Goal: Book appointment/travel/reservation

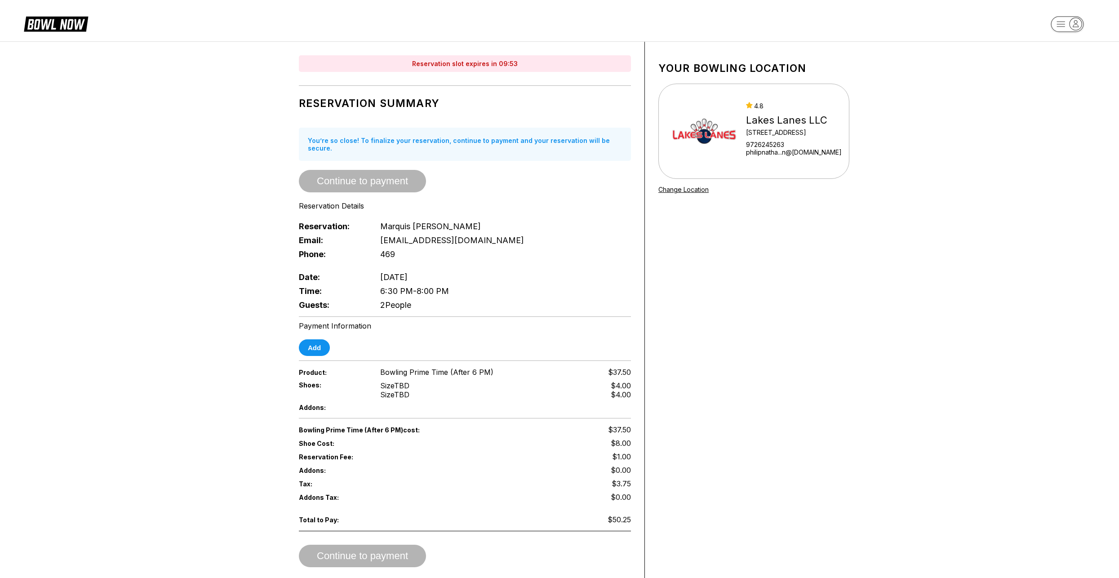
drag, startPoint x: 374, startPoint y: 373, endPoint x: 383, endPoint y: 371, distance: 9.3
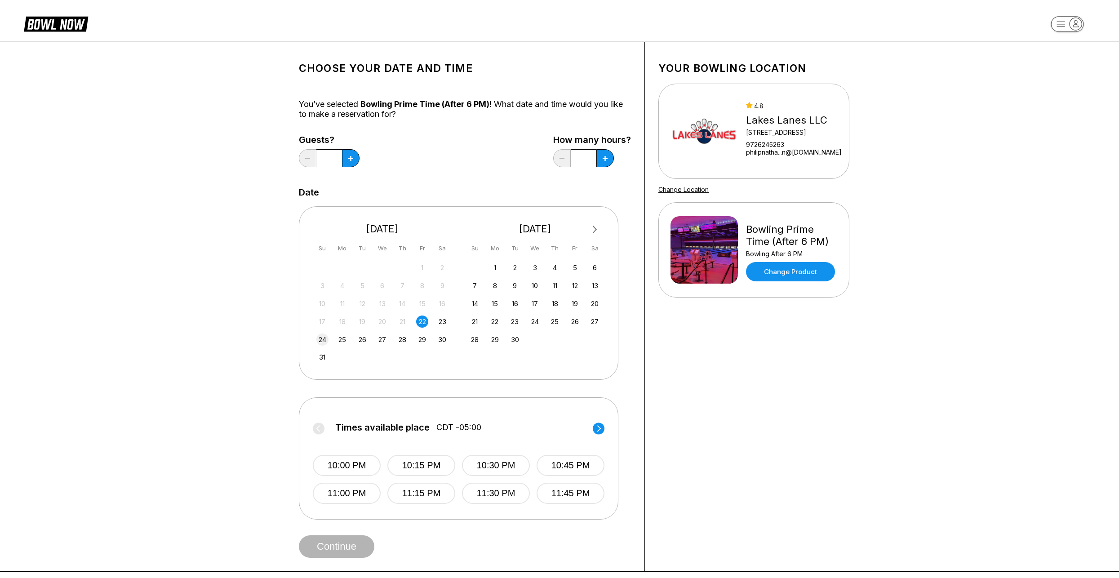
click at [324, 341] on div "24" at bounding box center [322, 339] width 12 height 12
click at [492, 465] on button "6:30 PM" at bounding box center [496, 465] width 68 height 21
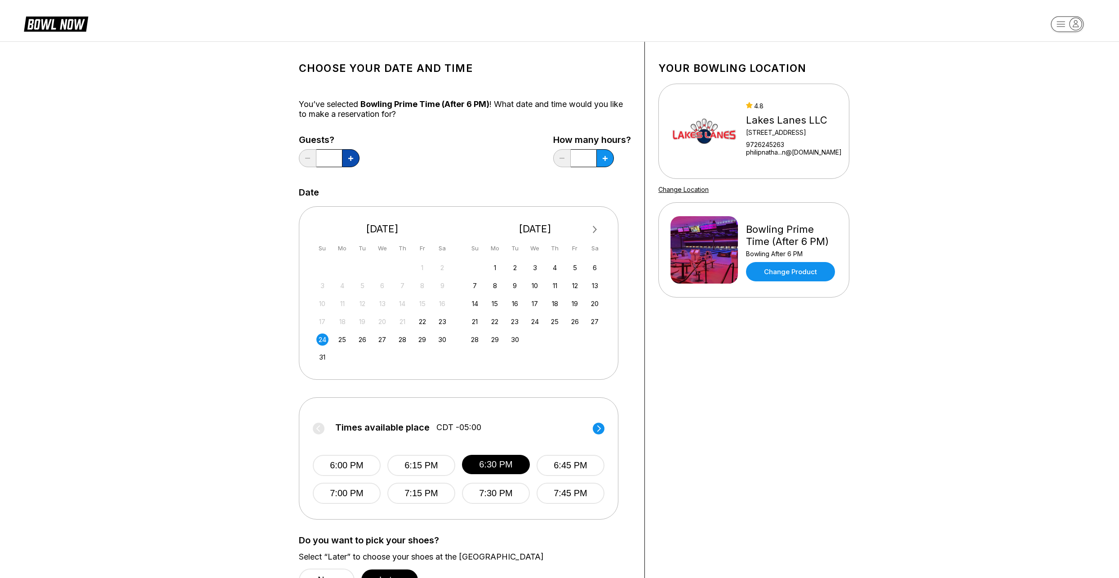
click at [347, 157] on button at bounding box center [351, 158] width 18 height 18
type input "*"
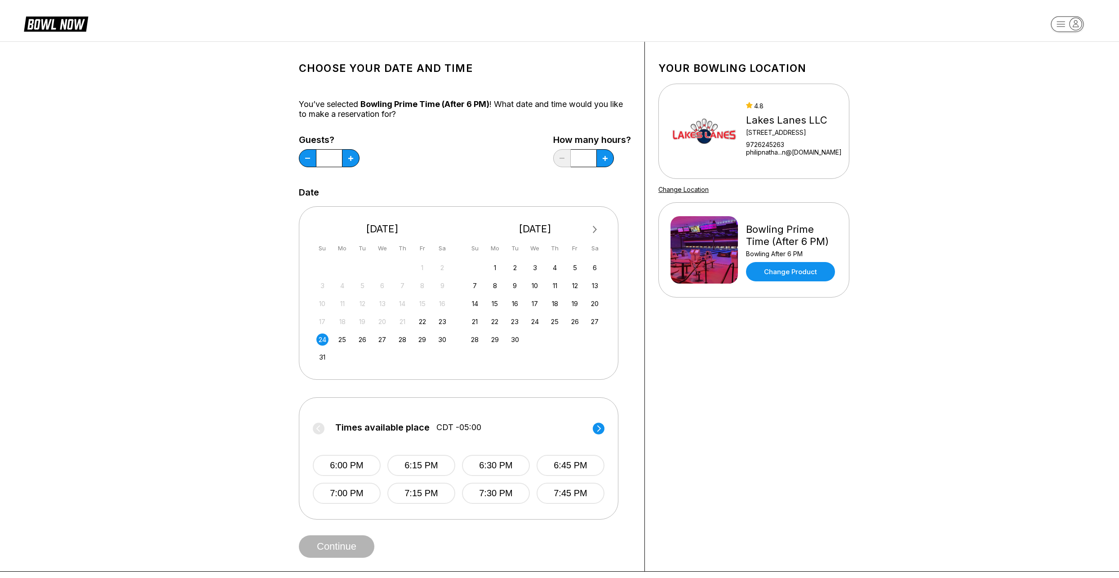
click at [499, 454] on div "6:00 PM 6:15 PM 6:30 PM 6:45 PM 7:00 PM 7:15 PM 7:30 PM 7:45 PM" at bounding box center [459, 470] width 292 height 67
click at [499, 458] on button "6:30 PM" at bounding box center [496, 465] width 68 height 21
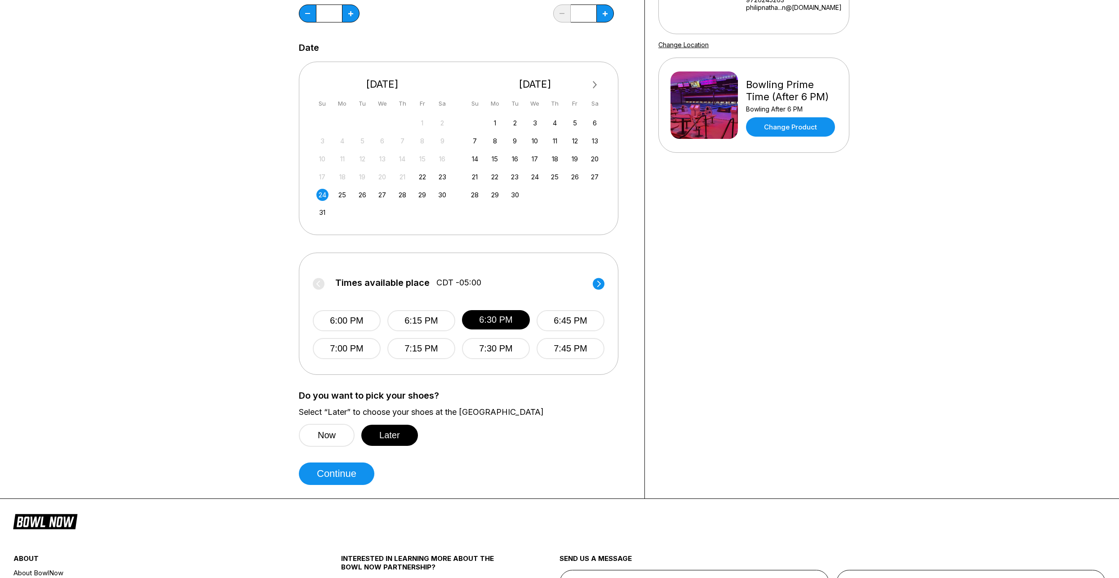
scroll to position [180, 0]
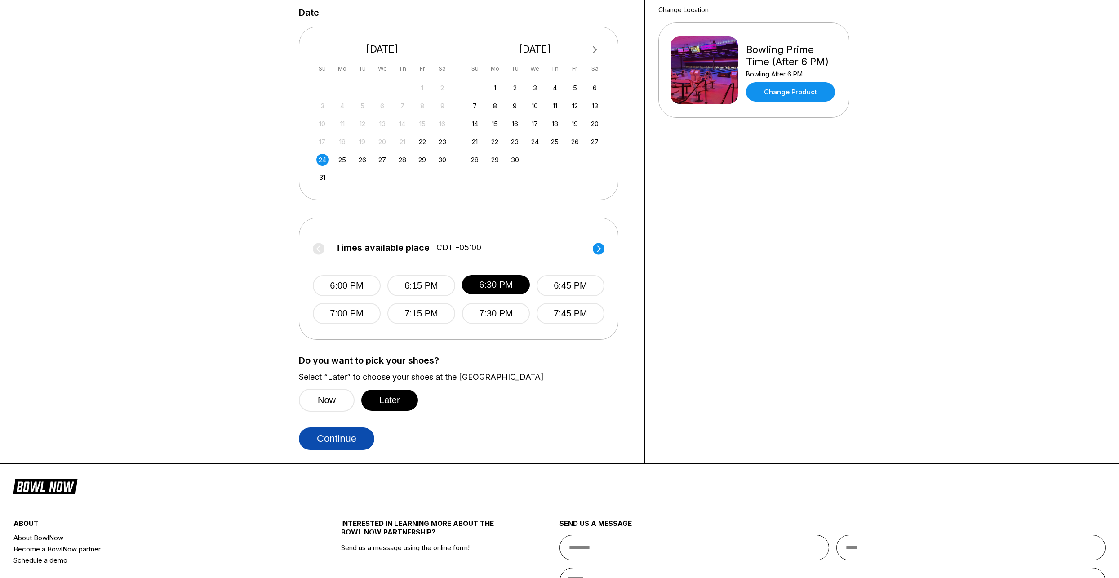
click at [327, 443] on button "Continue" at bounding box center [337, 438] width 76 height 22
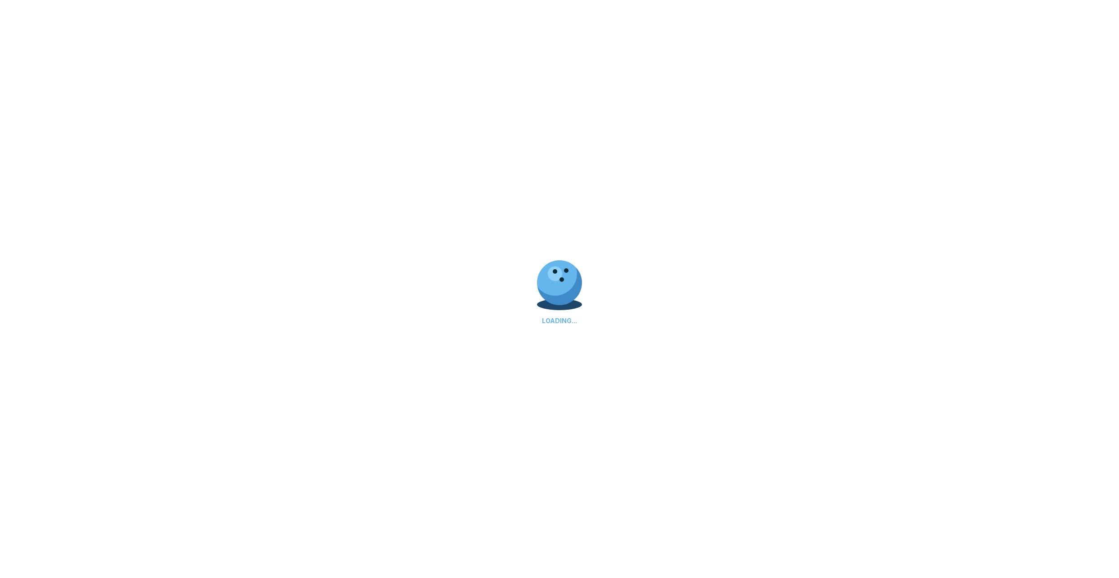
scroll to position [0, 0]
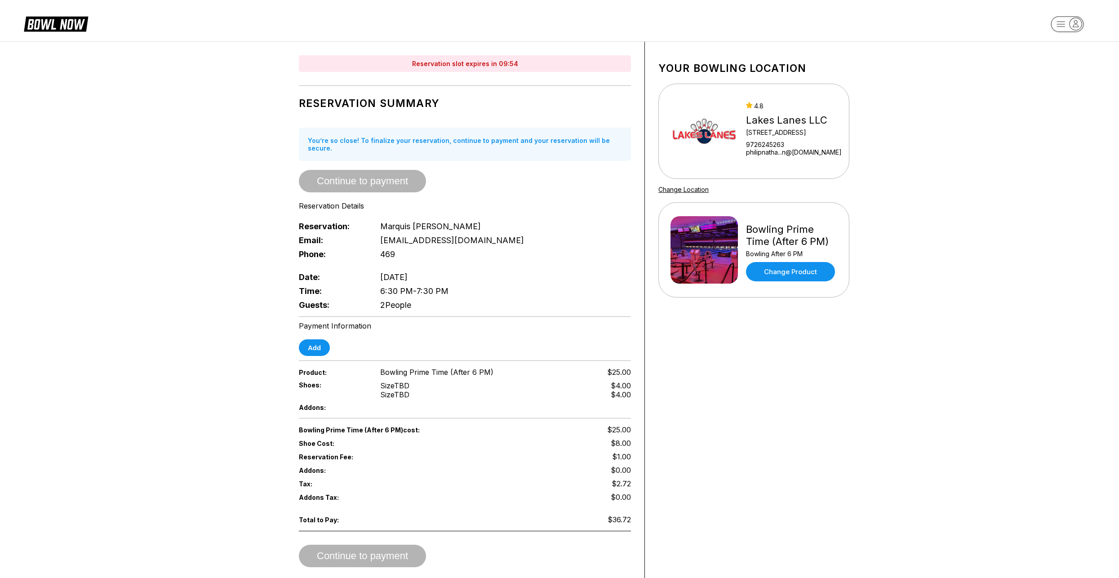
drag, startPoint x: 400, startPoint y: 342, endPoint x: 409, endPoint y: 329, distance: 16.0
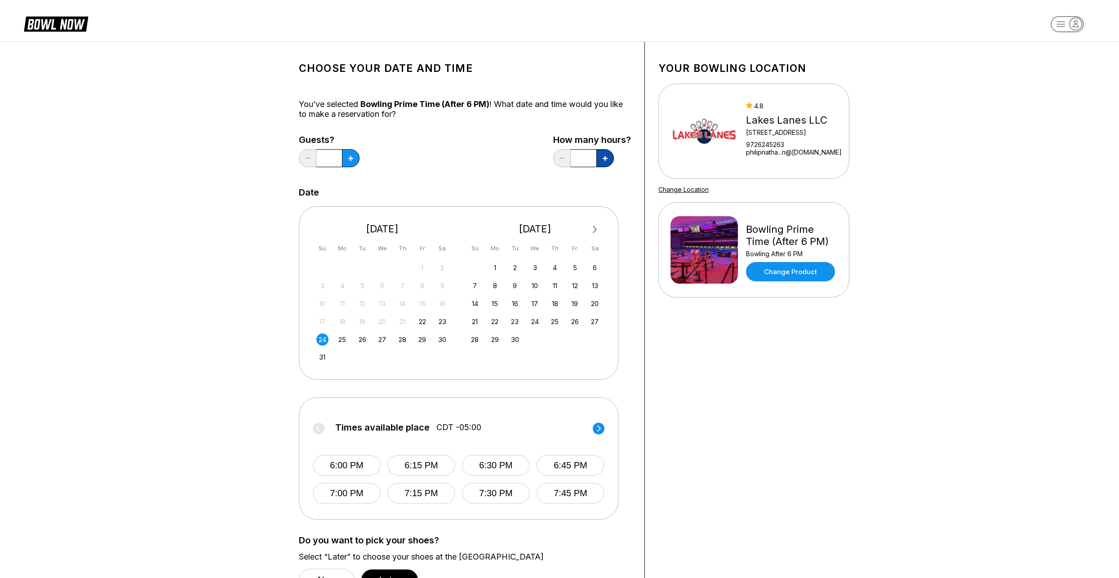
click at [360, 160] on button at bounding box center [351, 158] width 18 height 18
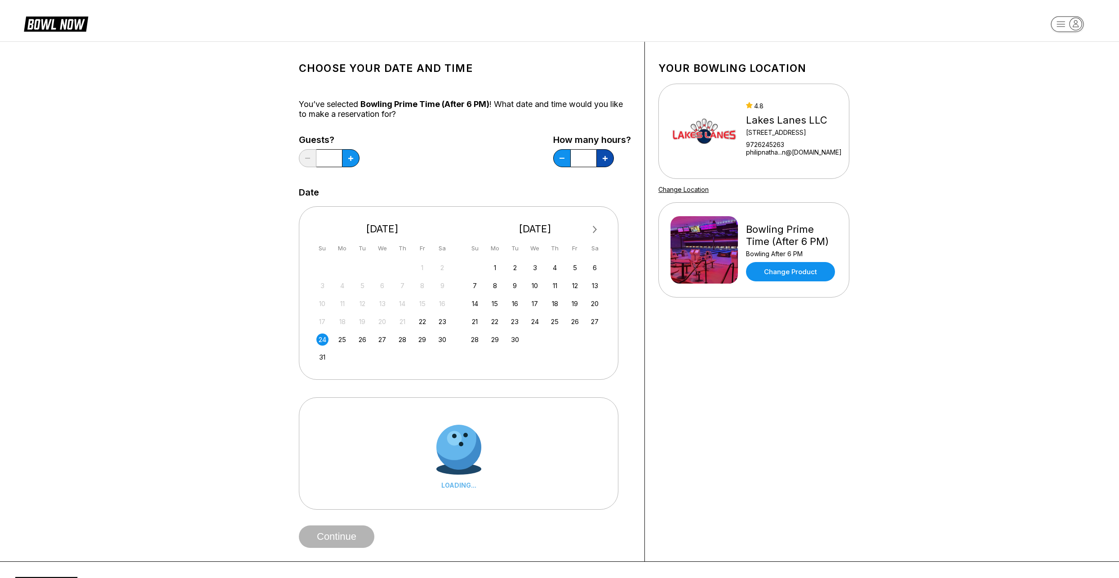
click at [360, 160] on button at bounding box center [351, 158] width 18 height 18
click at [360, 162] on button at bounding box center [351, 158] width 18 height 18
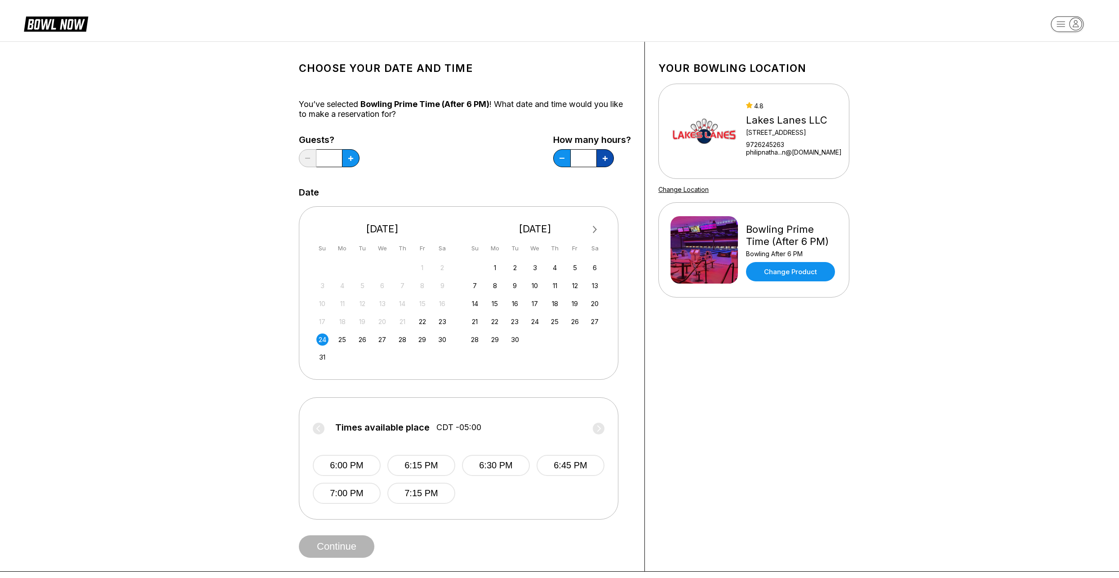
click at [360, 162] on button at bounding box center [351, 158] width 18 height 18
type input "*"
click at [347, 160] on button at bounding box center [351, 158] width 18 height 18
type input "*"
click at [497, 460] on button "6:30 PM" at bounding box center [496, 465] width 68 height 21
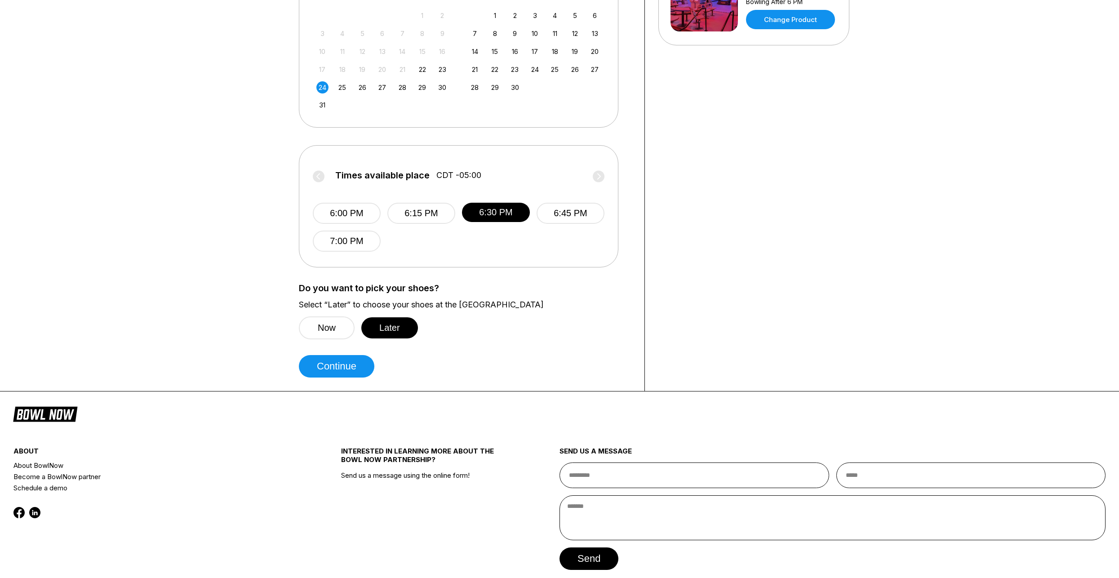
scroll to position [270, 0]
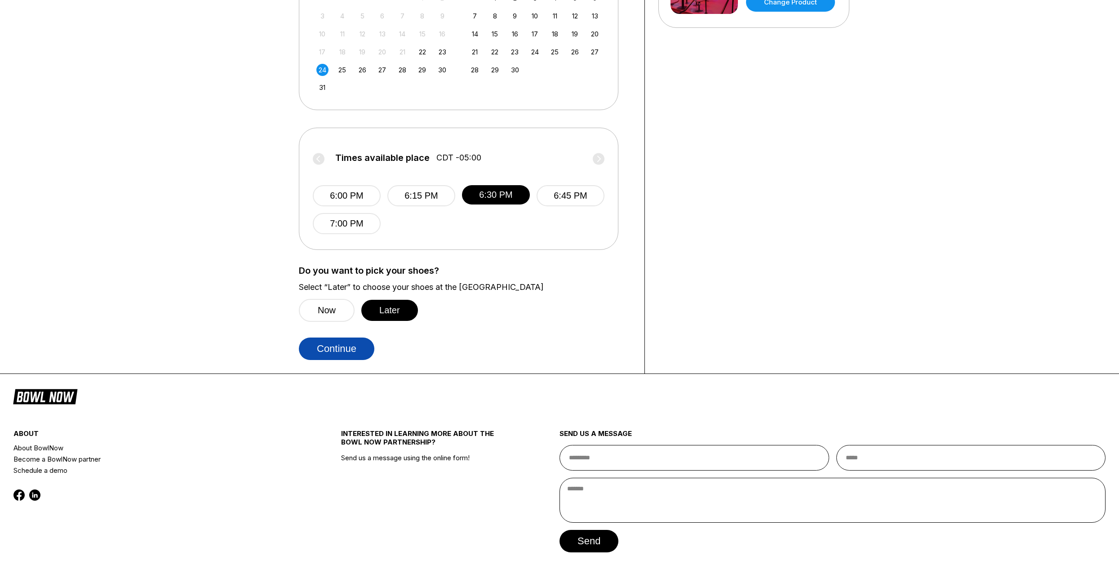
click at [339, 347] on button "Continue" at bounding box center [337, 349] width 76 height 22
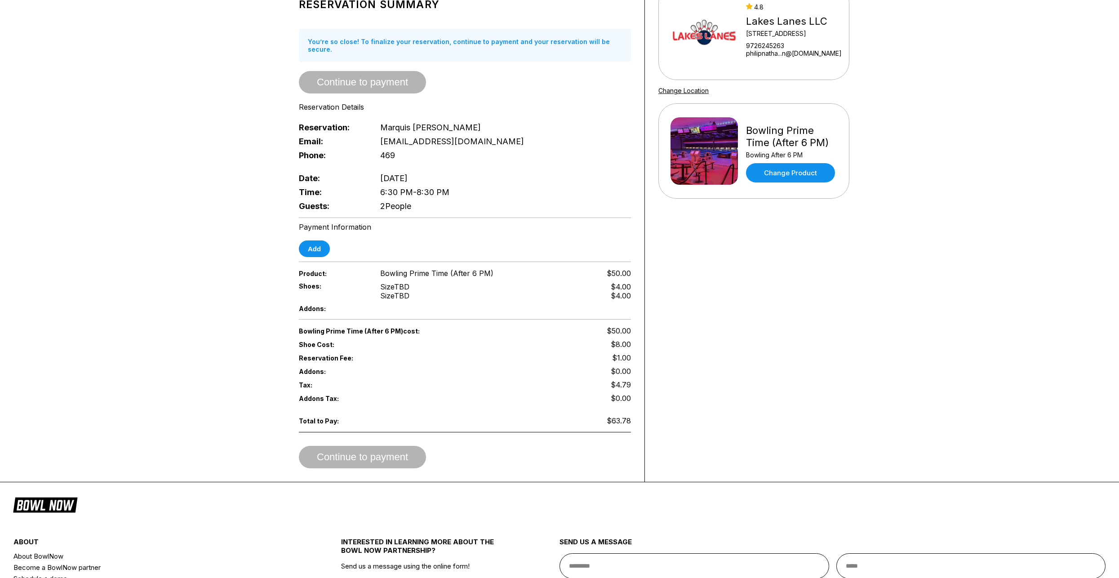
scroll to position [88, 0]
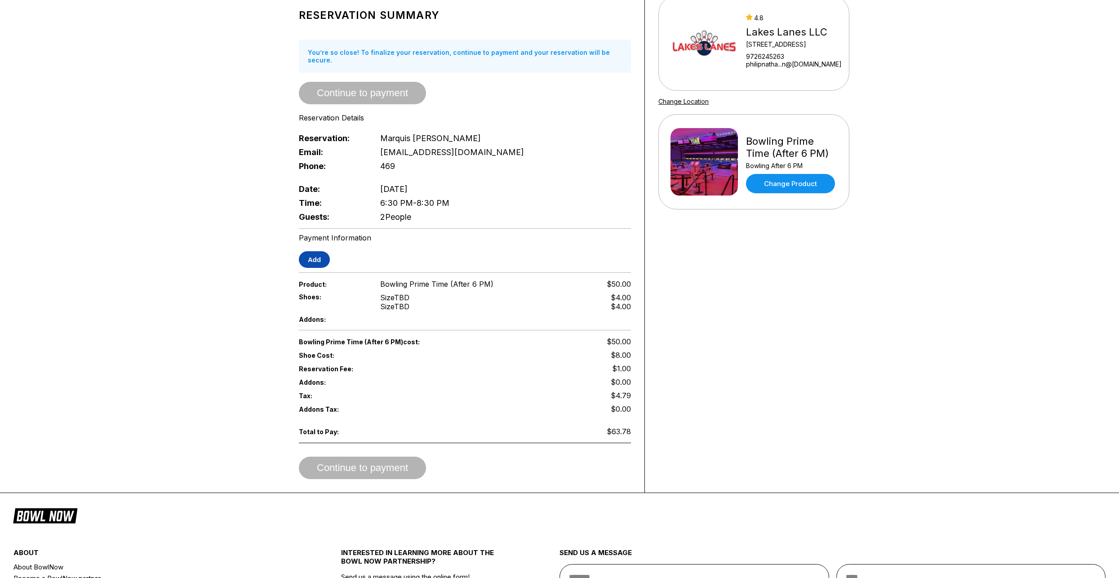
click at [318, 257] on button "Add" at bounding box center [314, 259] width 31 height 17
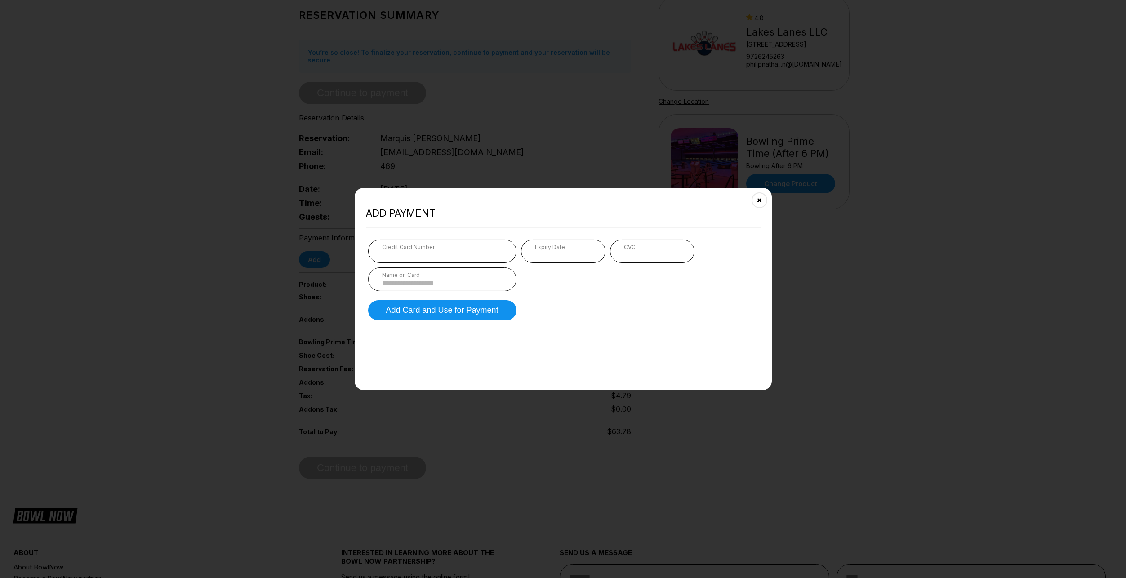
click at [451, 249] on div "Credit Card Number" at bounding box center [442, 246] width 120 height 7
click at [532, 256] on div "Expiry Date" at bounding box center [563, 250] width 84 height 23
click at [533, 256] on div "Expiry Date" at bounding box center [563, 250] width 84 height 23
type input "**********"
click at [464, 311] on button "Add Card and Use for Payment" at bounding box center [442, 310] width 148 height 20
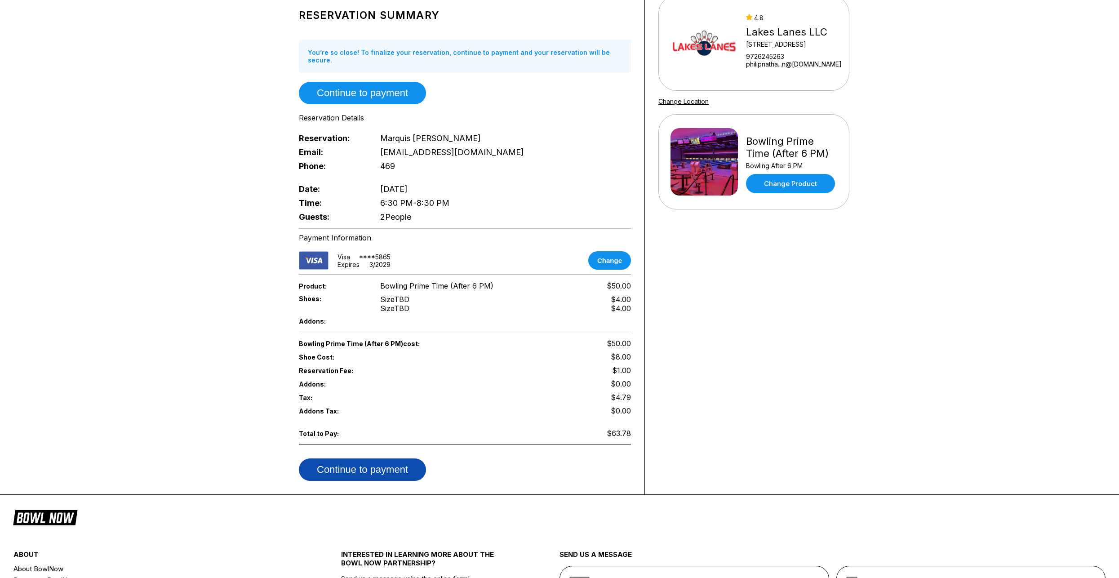
click at [404, 469] on button "Continue to payment" at bounding box center [362, 469] width 127 height 22
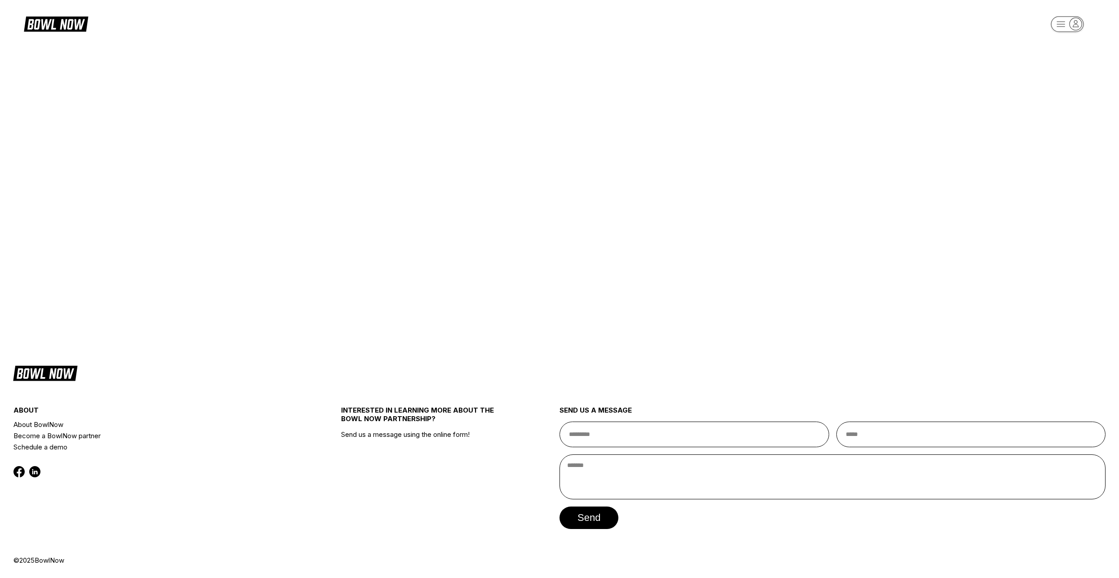
scroll to position [0, 0]
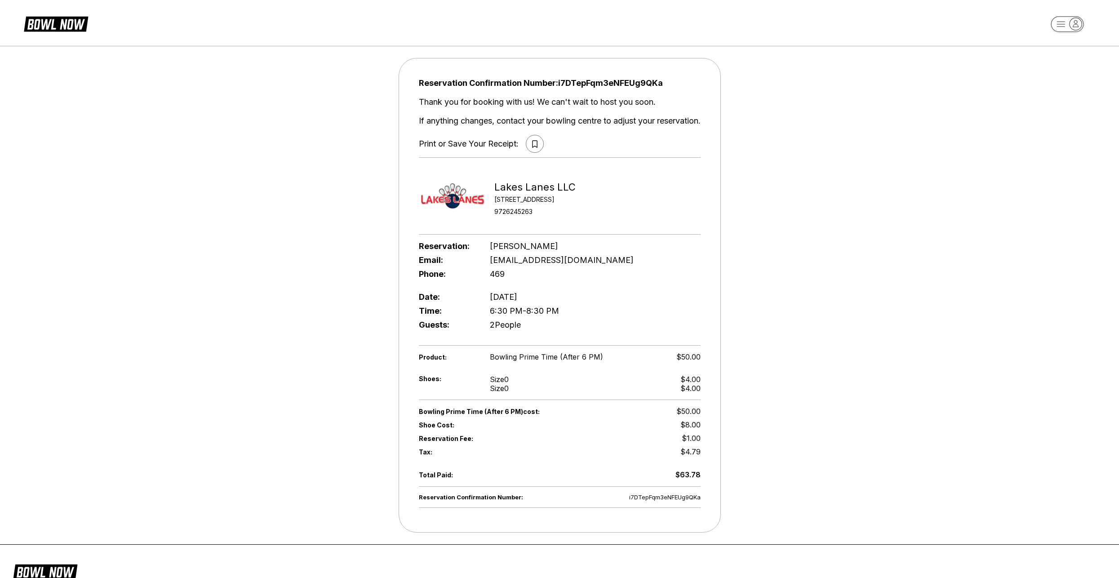
click at [539, 146] on button at bounding box center [535, 144] width 18 height 18
